Goal: Check status

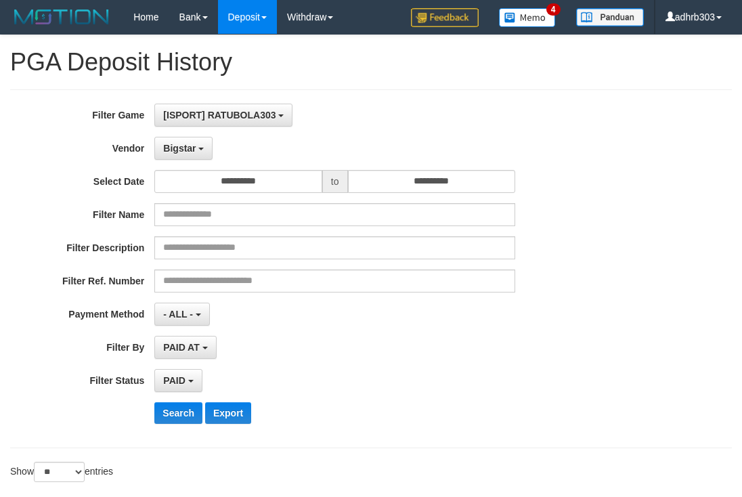
select select "**********"
select select "*"
select select "**"
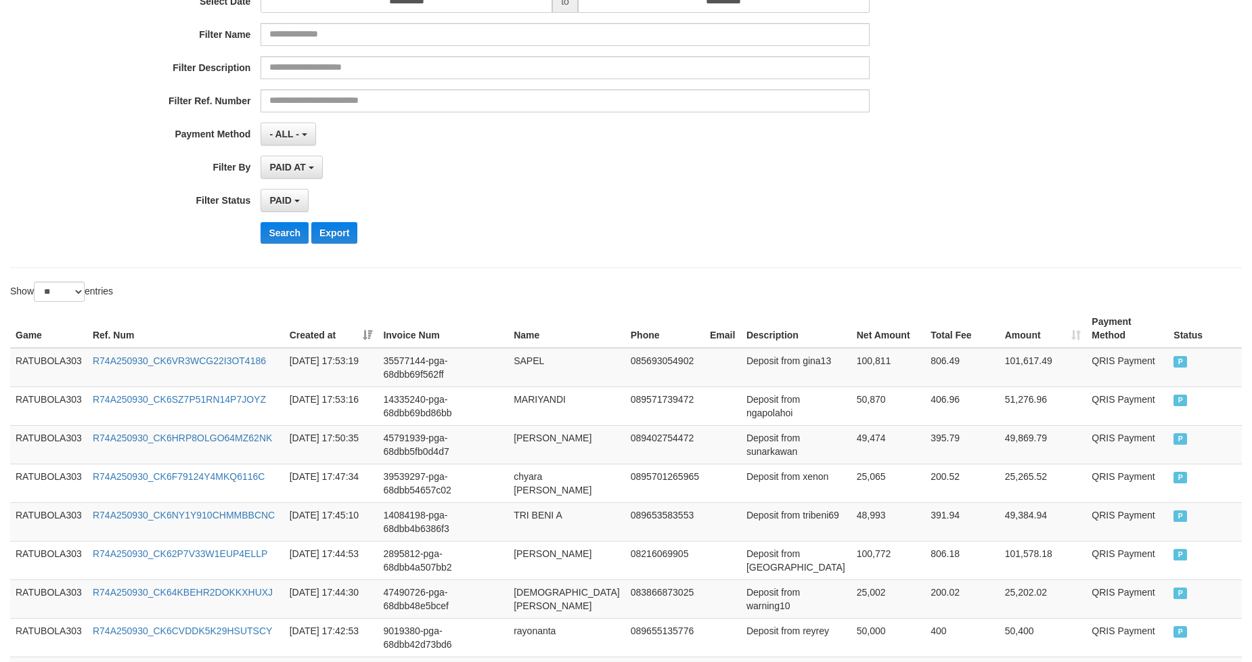
scroll to position [77, 0]
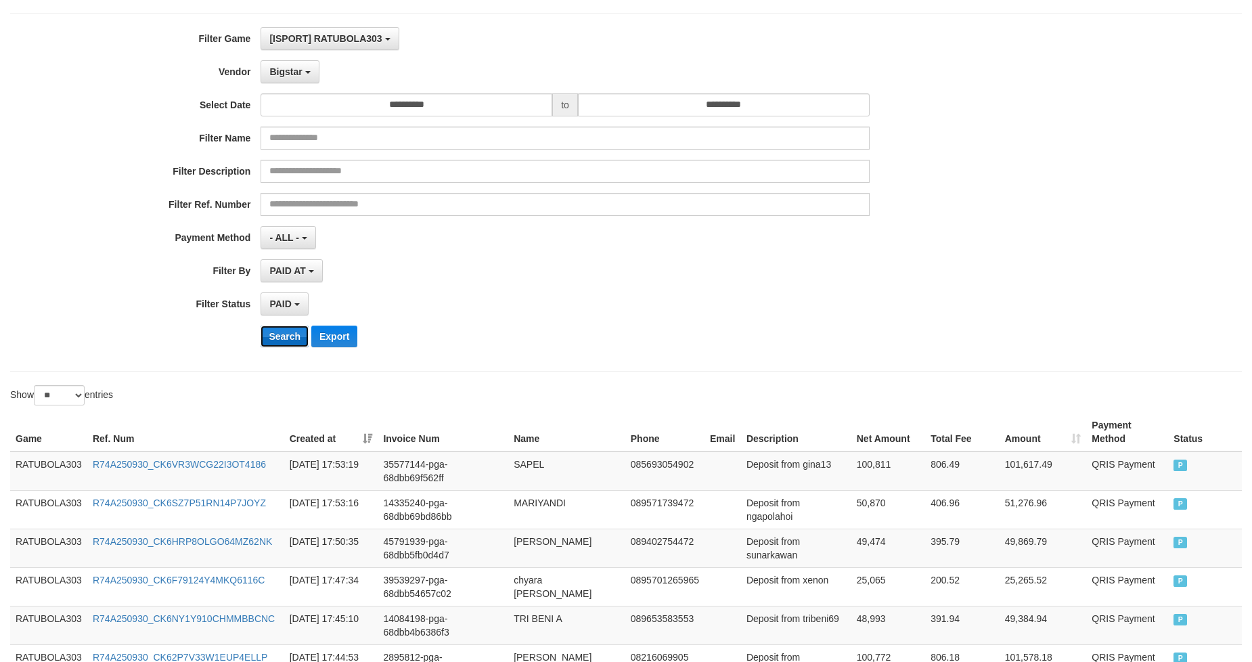
click at [292, 336] on button "Search" at bounding box center [285, 337] width 48 height 22
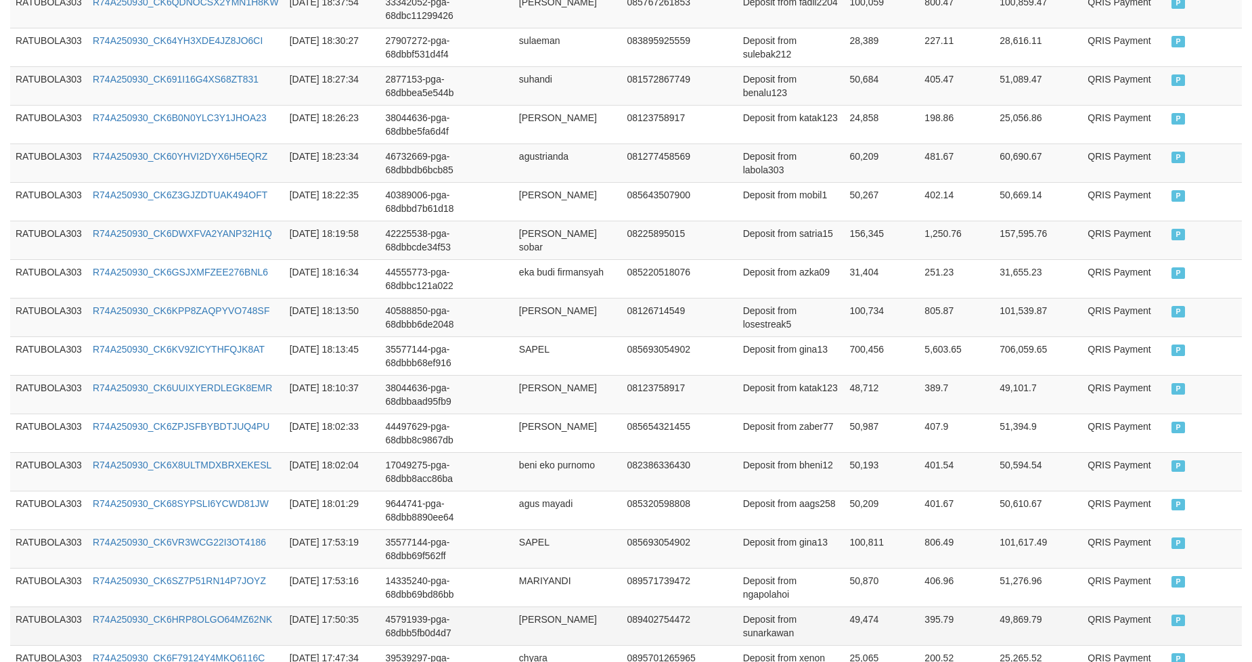
scroll to position [979, 0]
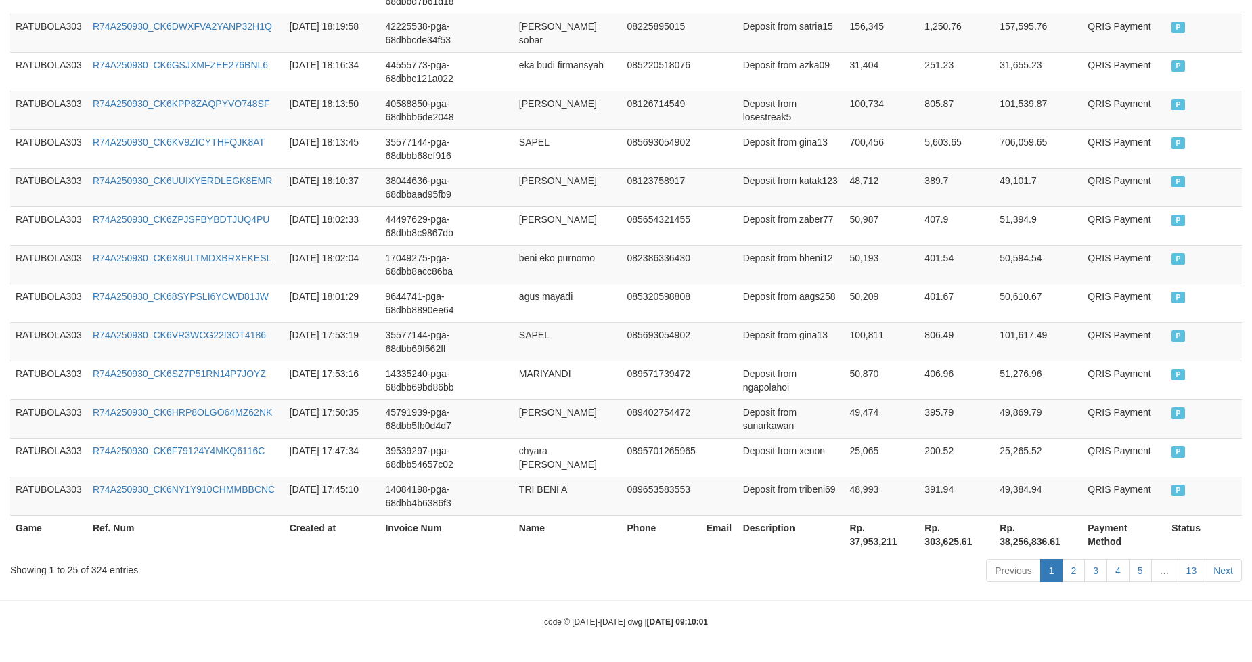
click at [741, 496] on th "Rp. 37,953,211" at bounding box center [881, 534] width 75 height 39
copy th "37,953,211"
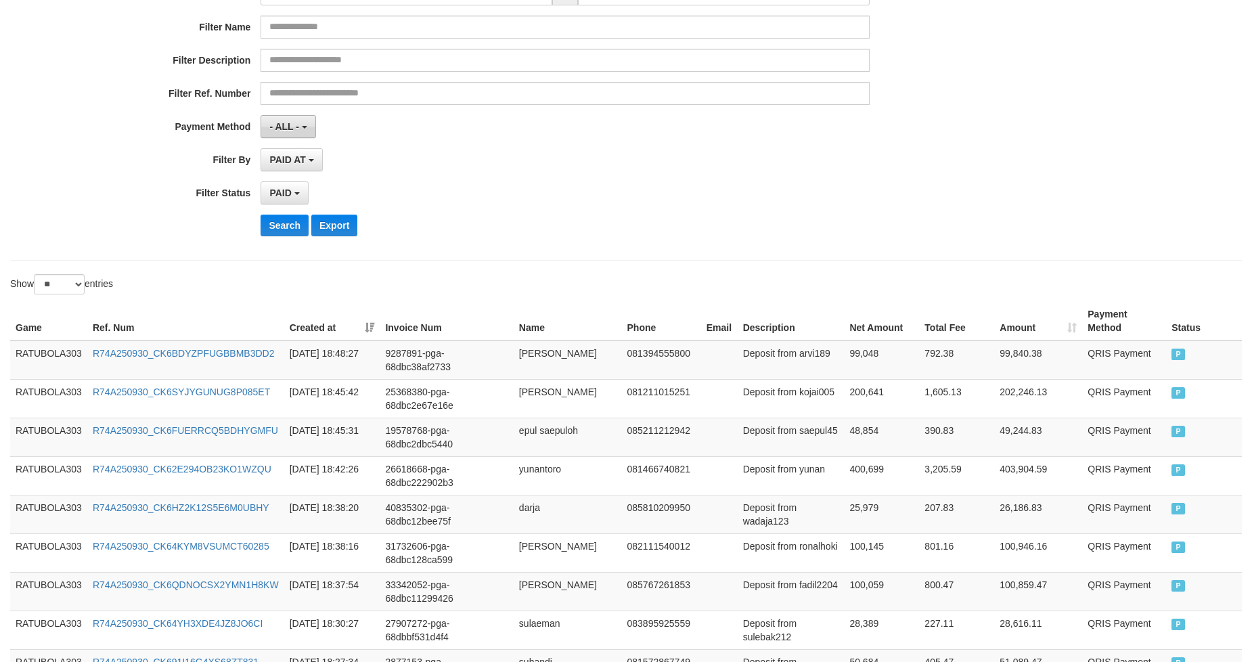
scroll to position [77, 0]
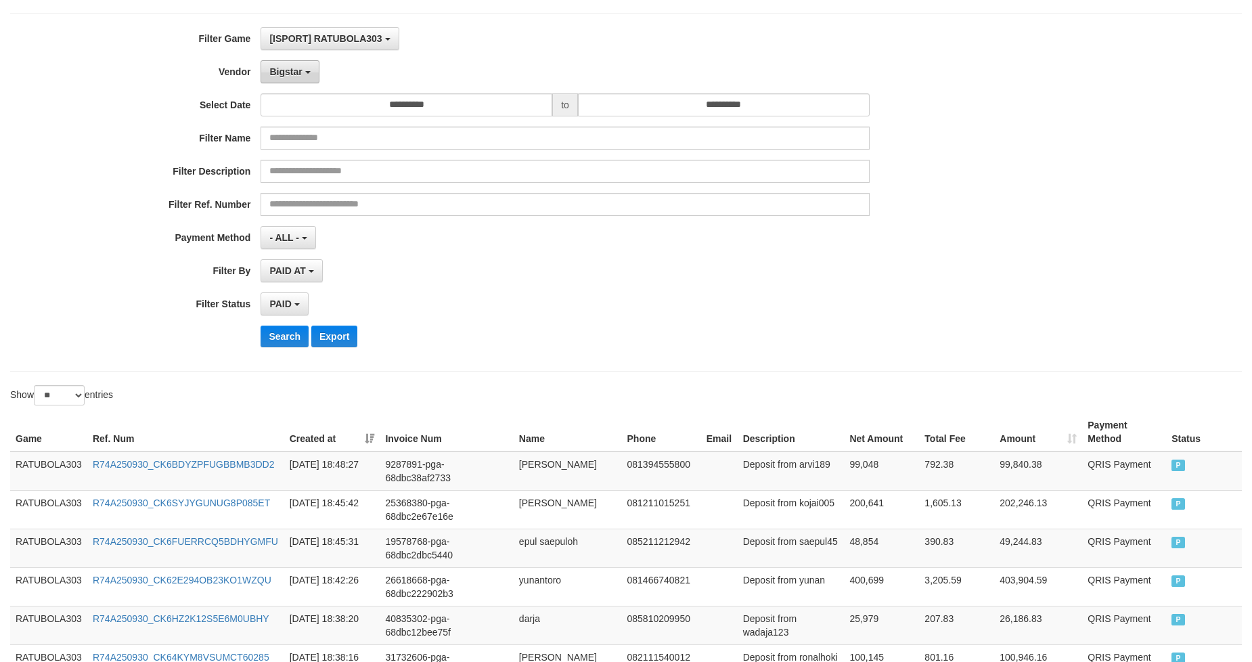
click at [286, 74] on span "Bigstar" at bounding box center [285, 71] width 32 height 11
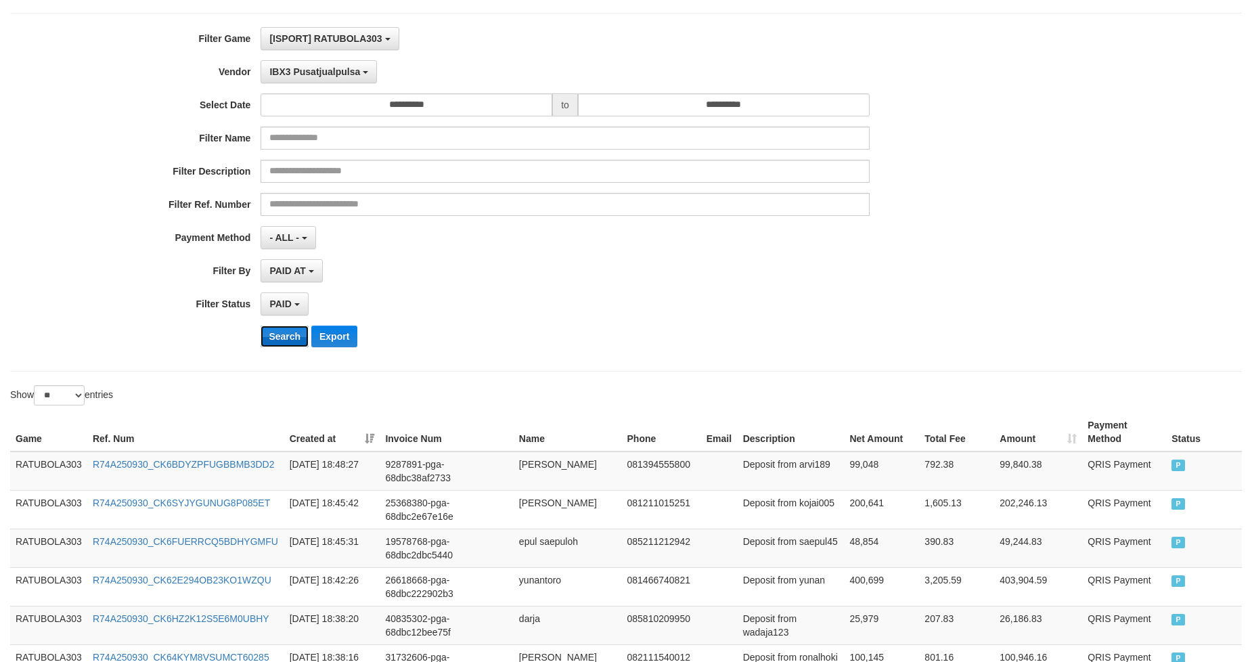
click at [292, 335] on button "Search" at bounding box center [285, 337] width 48 height 22
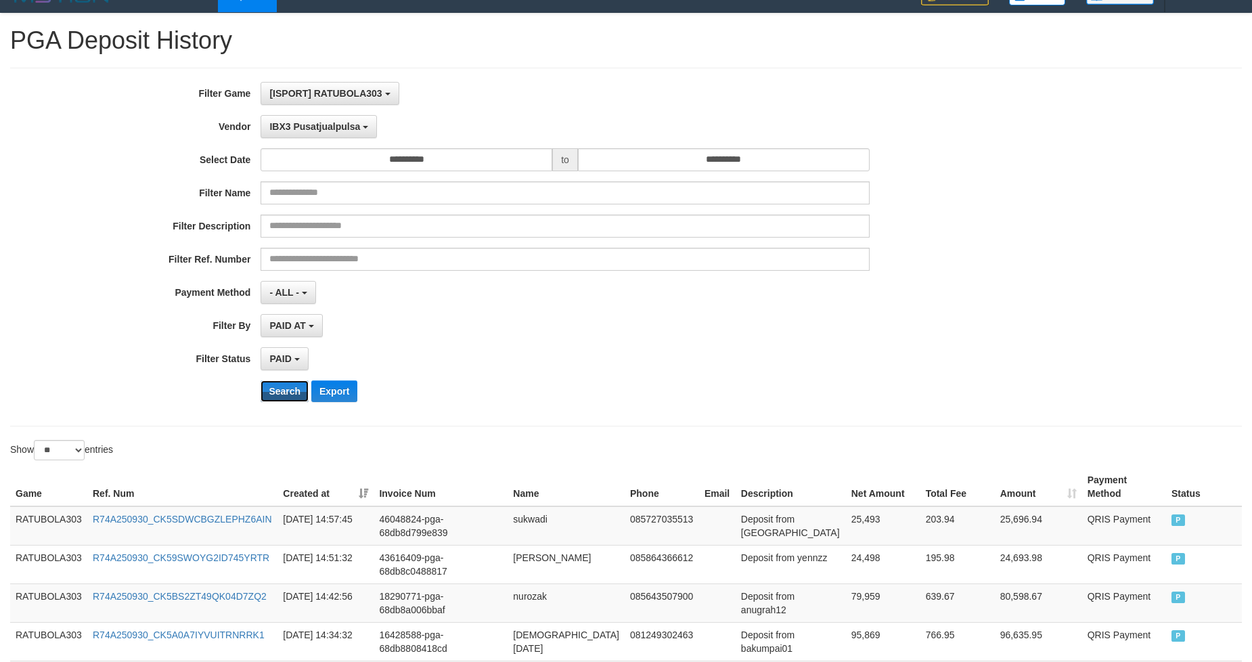
scroll to position [0, 0]
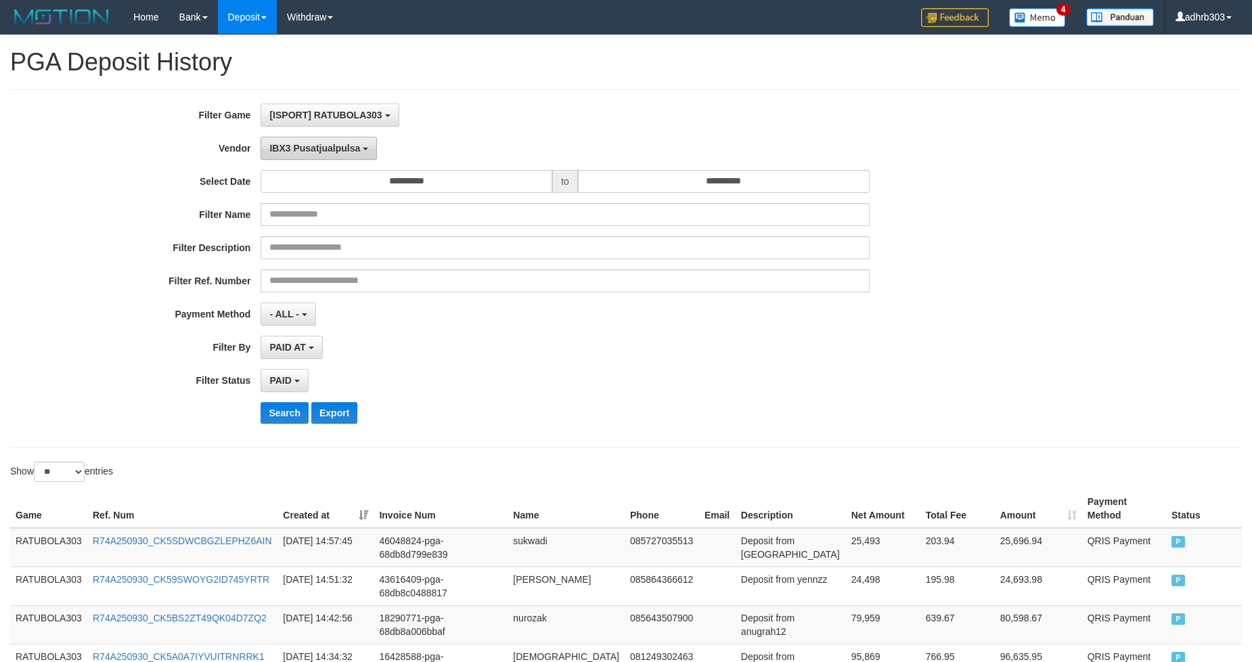
click at [322, 143] on span "IBX3 Pusatjualpulsa" at bounding box center [314, 148] width 91 height 11
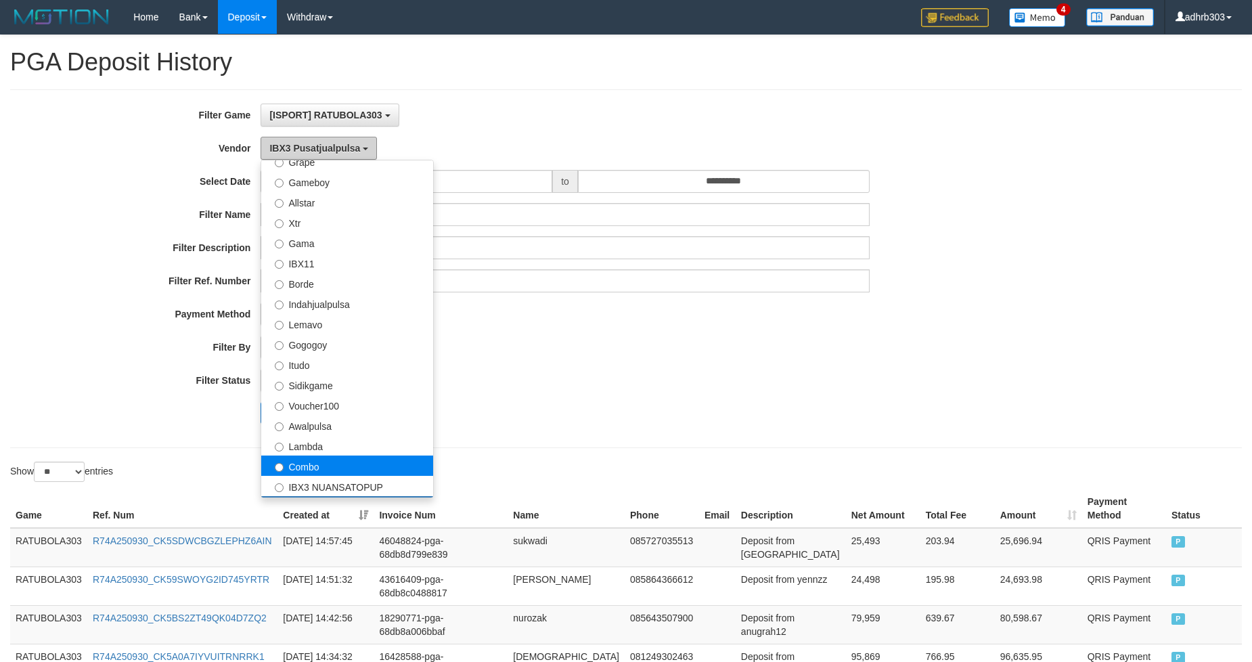
scroll to position [282, 0]
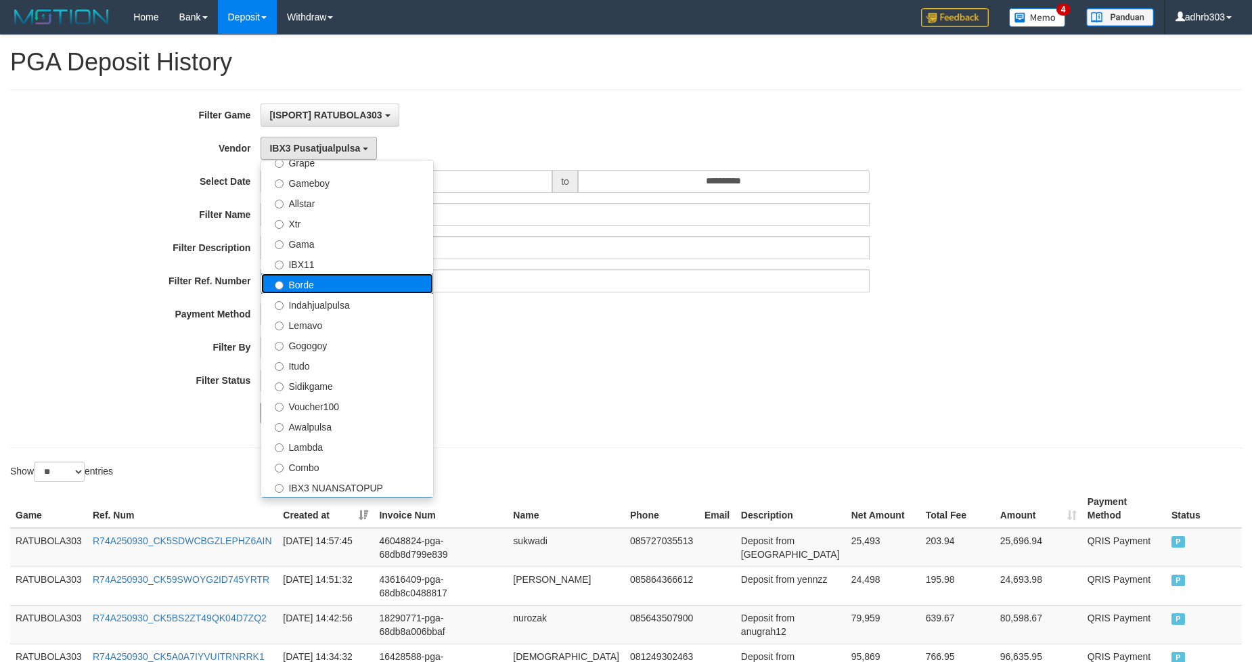
click at [314, 285] on label "Borde" at bounding box center [347, 284] width 172 height 20
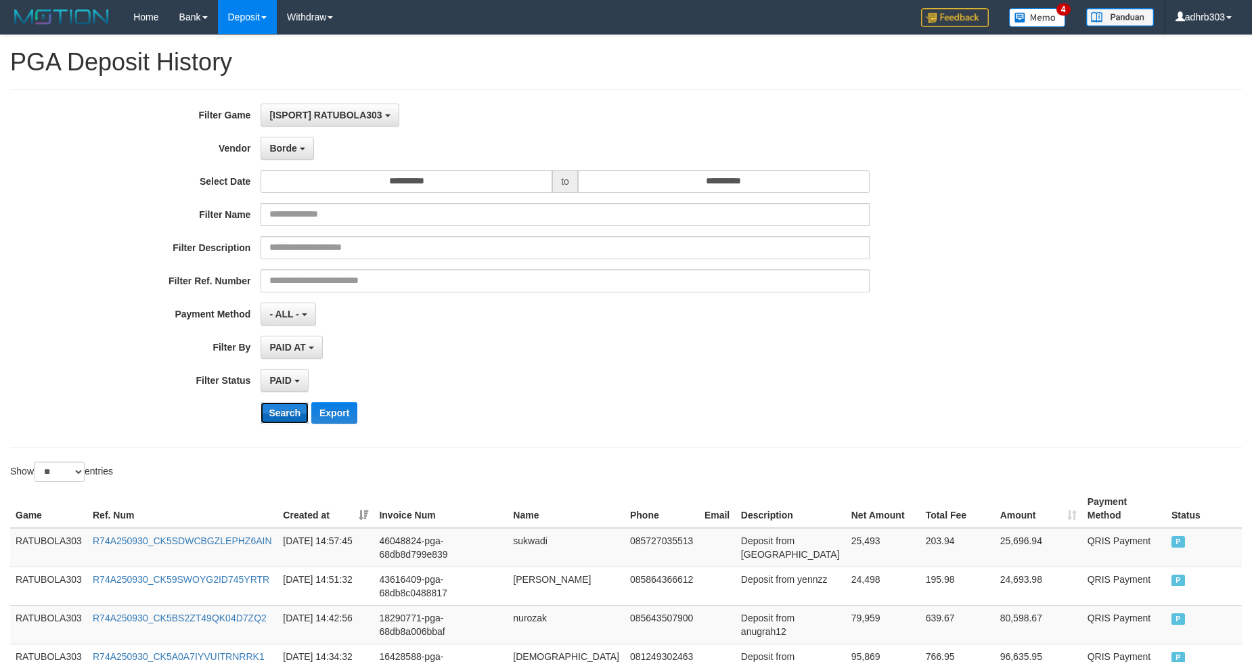
click at [281, 414] on button "Search" at bounding box center [285, 413] width 48 height 22
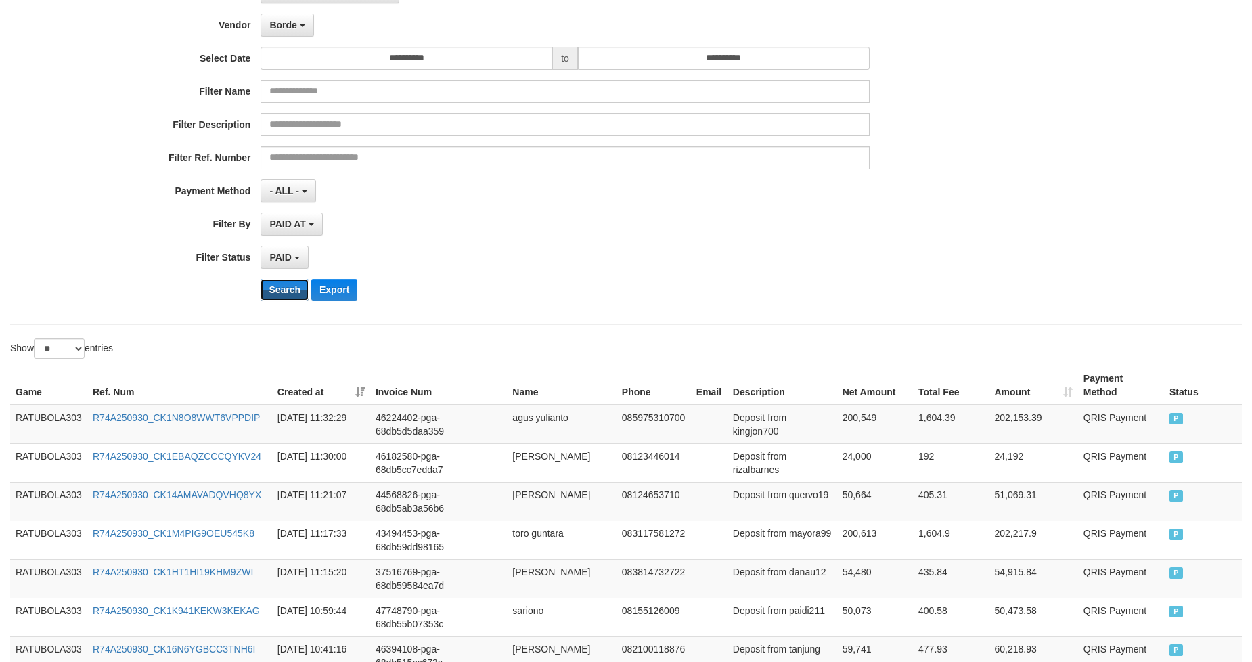
scroll to position [0, 0]
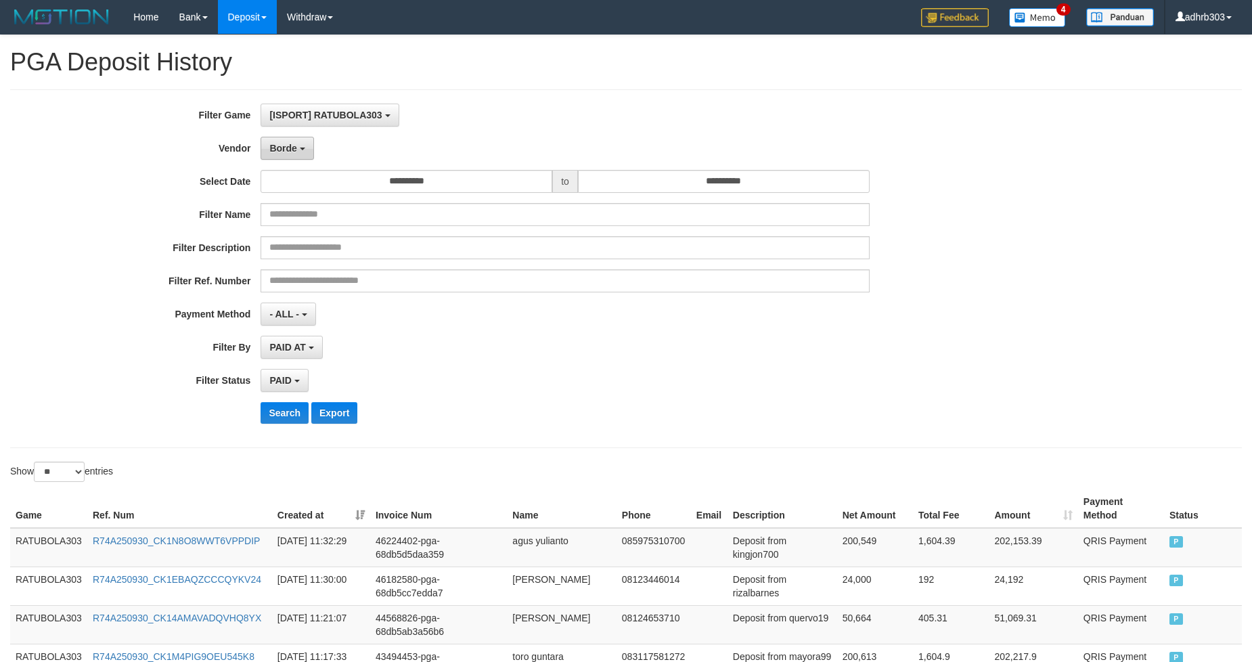
click at [300, 149] on b "button" at bounding box center [302, 149] width 5 height 3
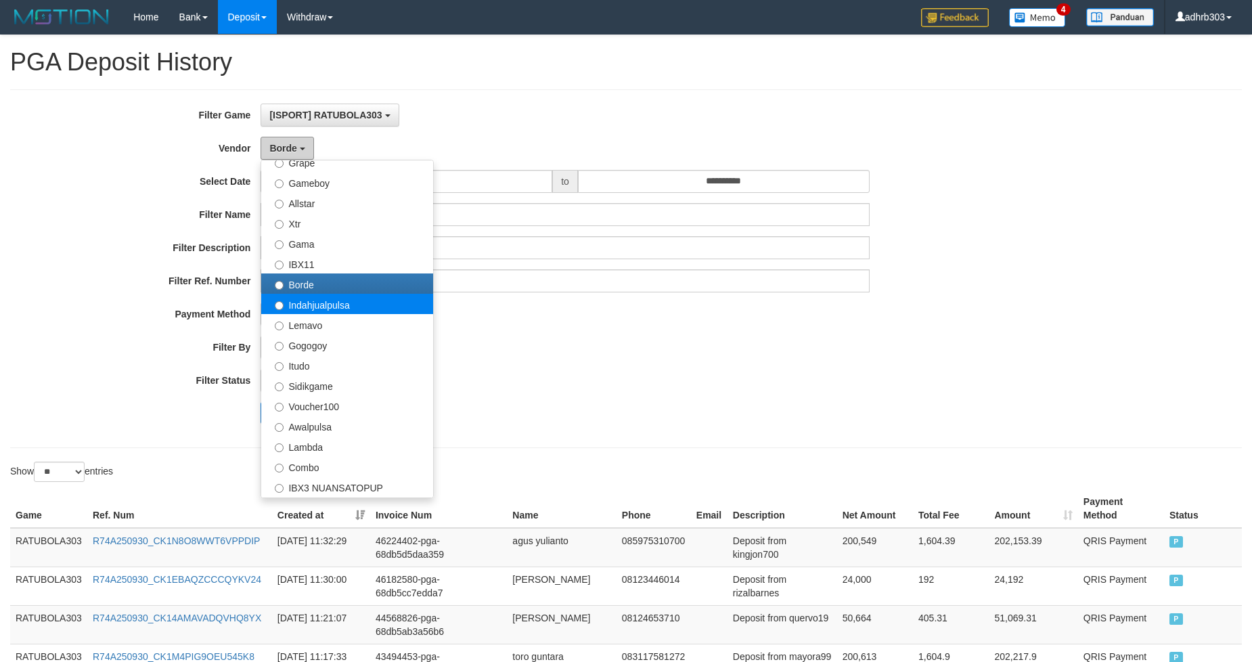
scroll to position [82, 0]
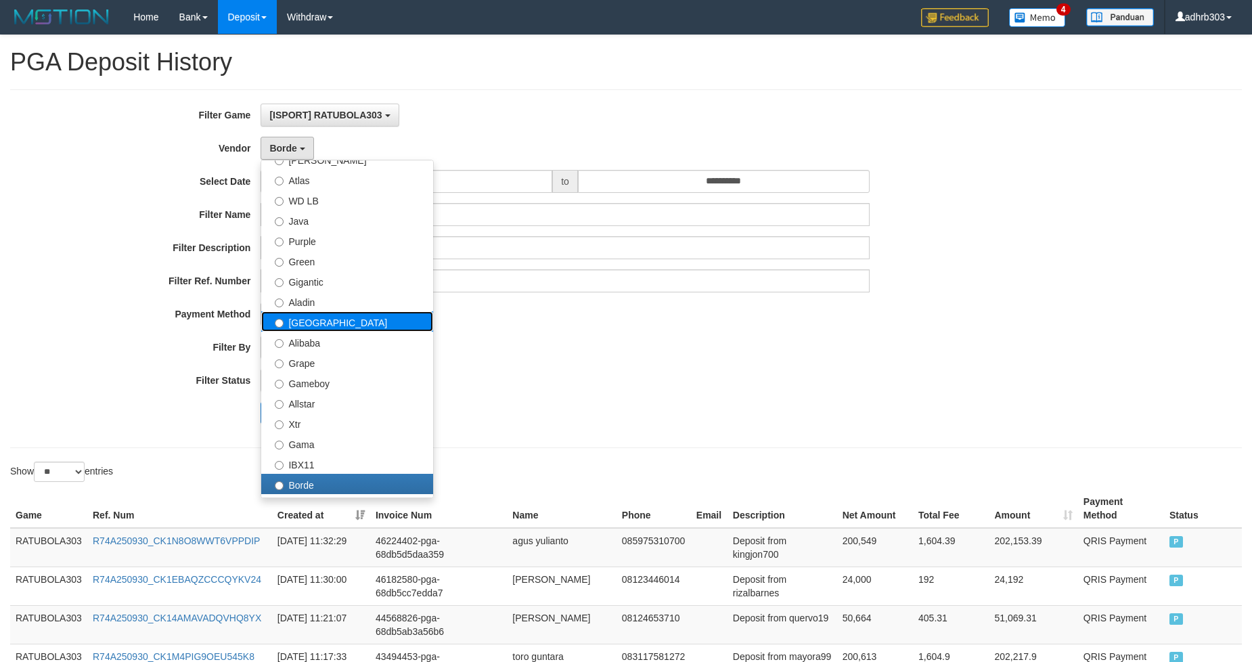
click at [326, 322] on label "[GEOGRAPHIC_DATA]" at bounding box center [347, 321] width 172 height 20
select select "**********"
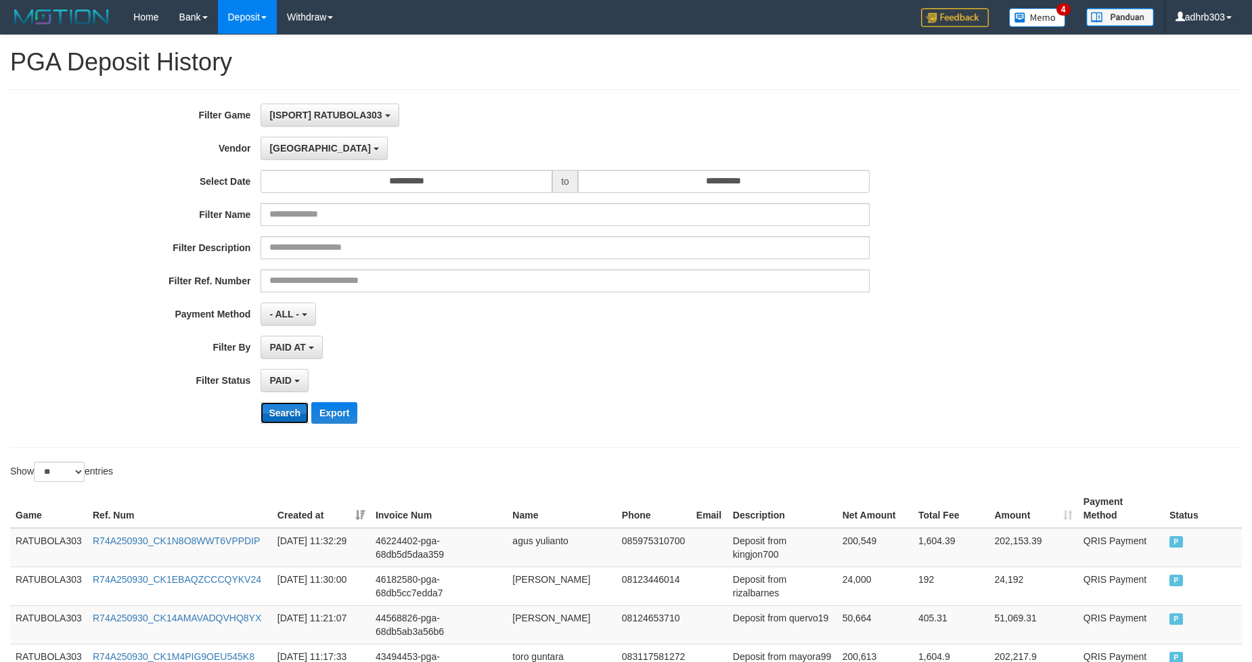
click at [292, 414] on button "Search" at bounding box center [285, 413] width 48 height 22
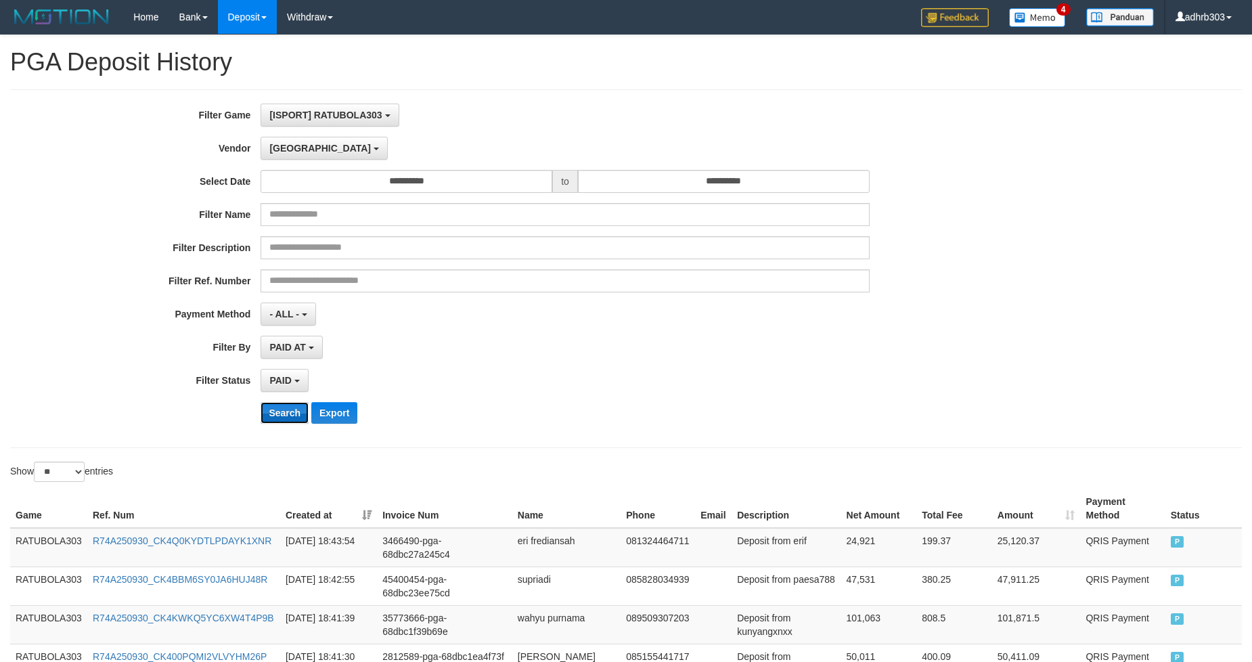
click at [294, 412] on button "Search" at bounding box center [285, 413] width 48 height 22
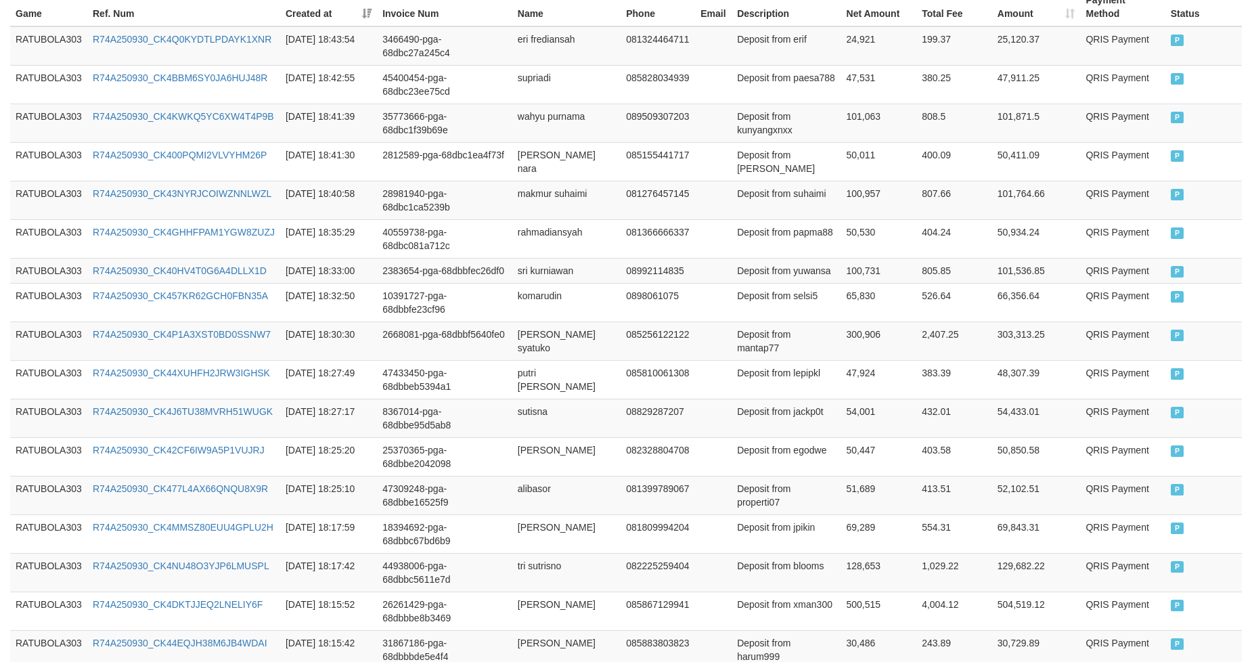
scroll to position [979, 0]
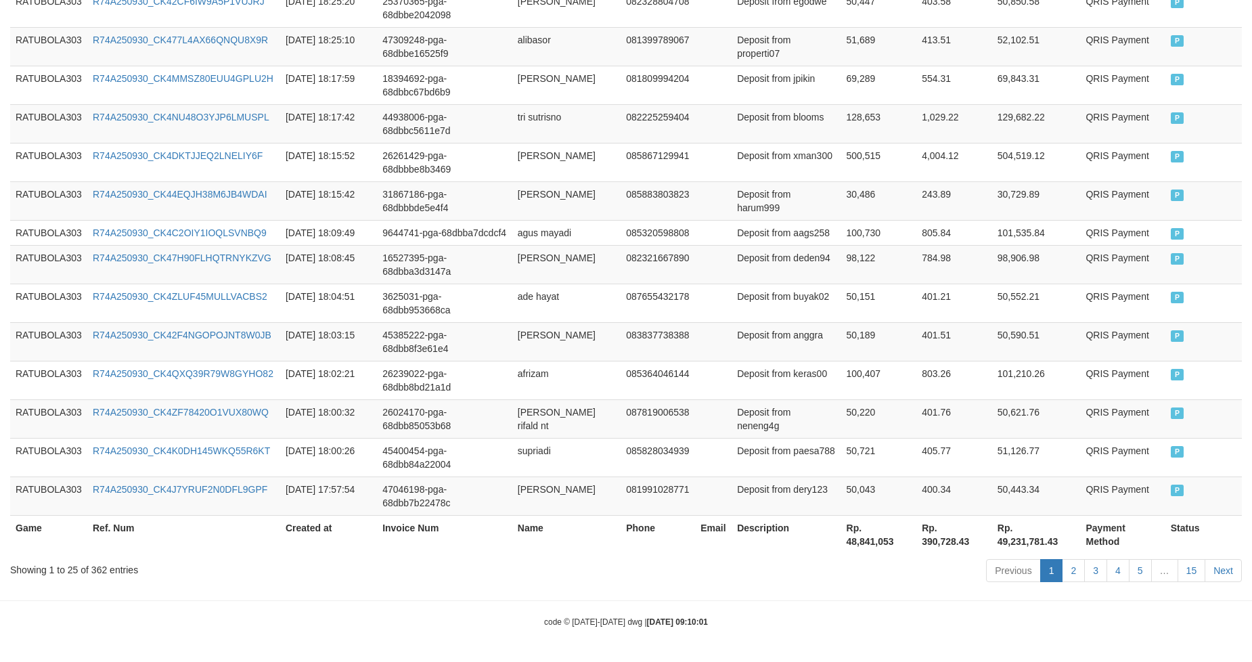
click at [741, 496] on th "Rp. 48,841,053" at bounding box center [880, 534] width 76 height 39
copy th "48,841,053"
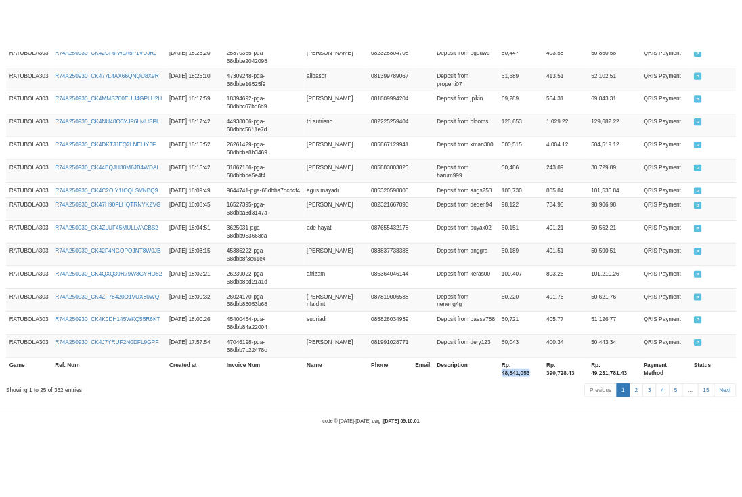
scroll to position [992, 0]
